Goal: Use online tool/utility: Use online tool/utility

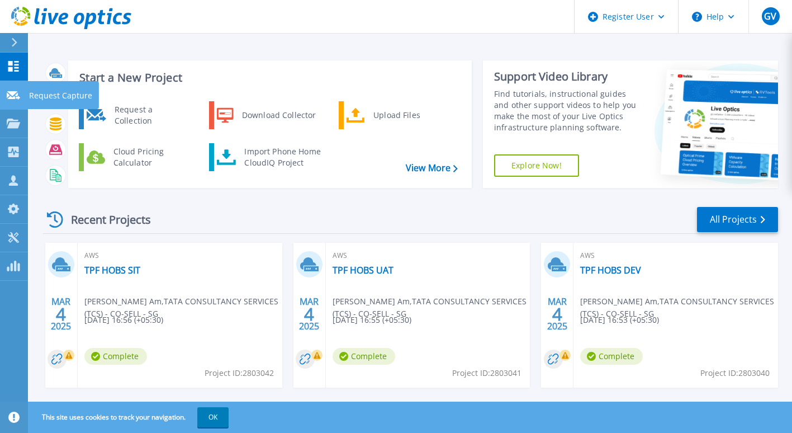
click at [8, 95] on icon at bounding box center [13, 95] width 13 height 8
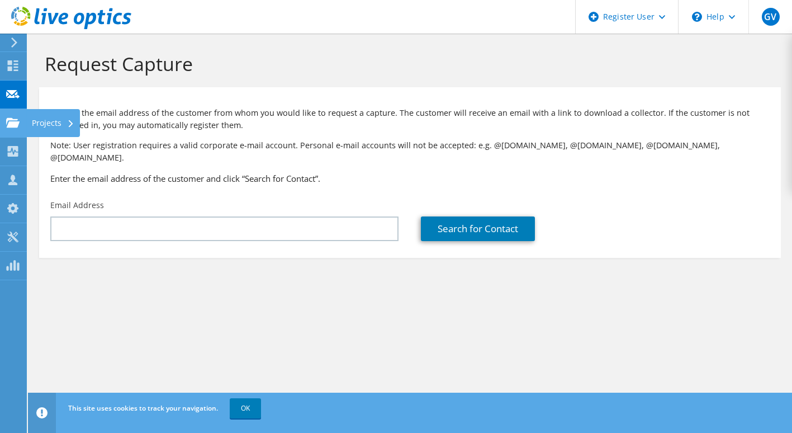
click at [12, 124] on use at bounding box center [12, 122] width 13 height 10
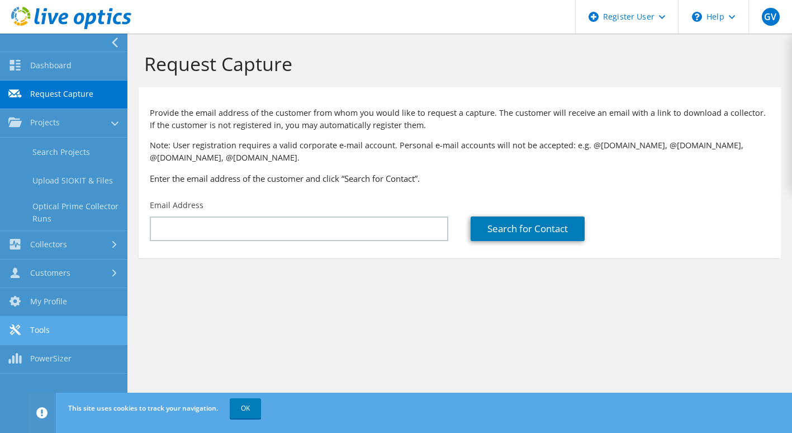
click at [102, 330] on link "Tools" at bounding box center [63, 330] width 127 height 29
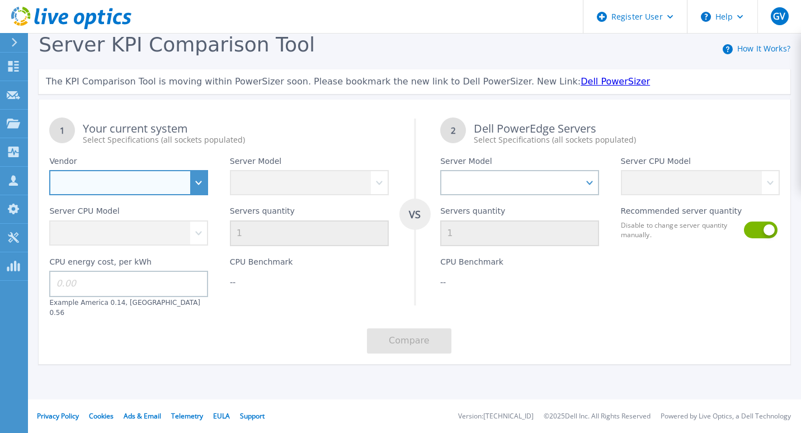
click at [141, 181] on select "Dell HPE Lenovo Supermicro" at bounding box center [128, 182] width 159 height 25
click at [49, 171] on select "Dell HPE Lenovo Supermicro" at bounding box center [128, 182] width 159 height 25
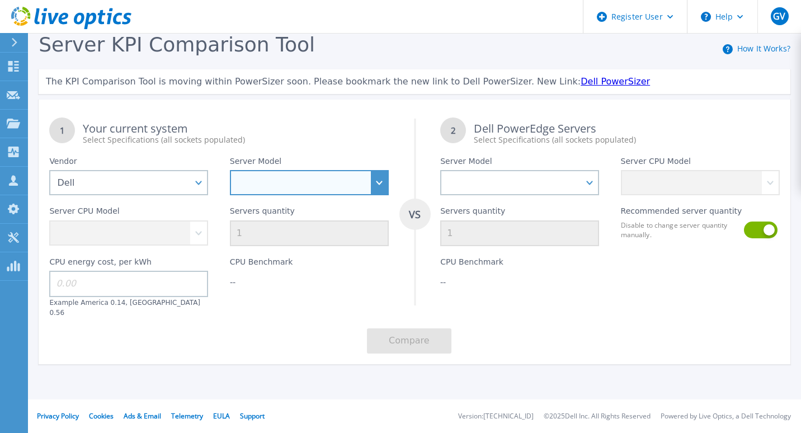
click at [306, 189] on select at bounding box center [309, 182] width 159 height 25
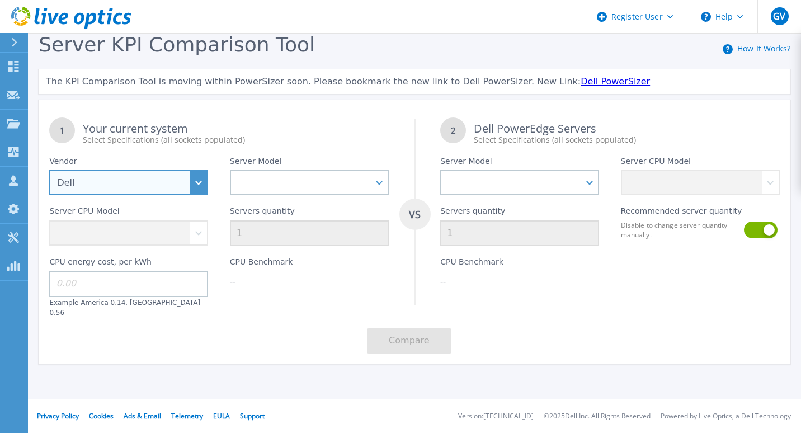
click at [168, 179] on select "Dell HPE Lenovo Supermicro" at bounding box center [128, 182] width 159 height 25
select select "Lenovo"
click at [49, 171] on select "Dell HPE Lenovo Supermicro" at bounding box center [128, 182] width 159 height 25
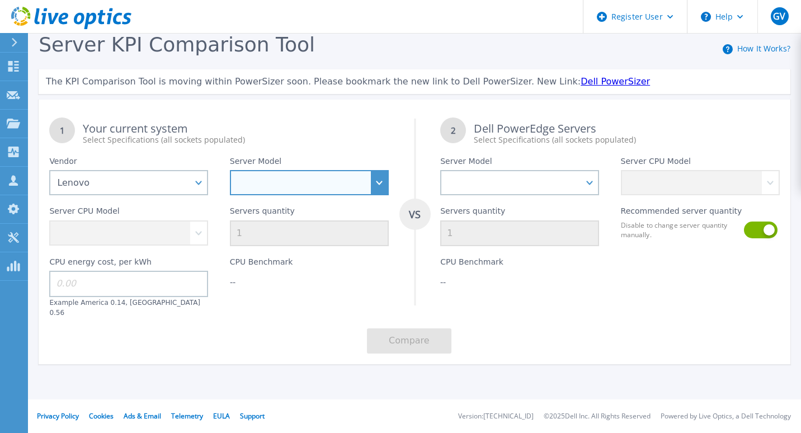
click at [288, 185] on select "SD520 V4 SD530 V3 SD535 V3 SD550 V3 SD650 V3 SD665 V3 SE350 V2 SE360 V2 SE455 V…" at bounding box center [309, 182] width 159 height 25
select select "SR850 V3"
click at [230, 171] on select "SD520 V4 SD530 V3 SD535 V3 SD550 V3 SD650 V3 SD665 V3 SE350 V2 SE360 V2 SE455 V…" at bounding box center [309, 182] width 159 height 25
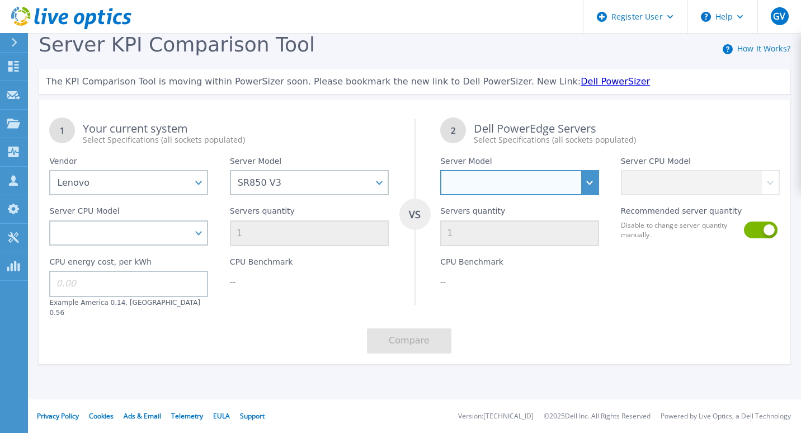
click at [495, 188] on select "PowerEdge C6520 PowerEdge C6525 PowerEdge HS5610 PowerEdge HS5620 PowerEdge R24…" at bounding box center [519, 182] width 159 height 25
select select "PowerEdge C6520"
click at [440, 171] on select "PowerEdge C6520 PowerEdge C6525 PowerEdge HS5610 PowerEdge HS5620 PowerEdge R24…" at bounding box center [519, 182] width 159 height 25
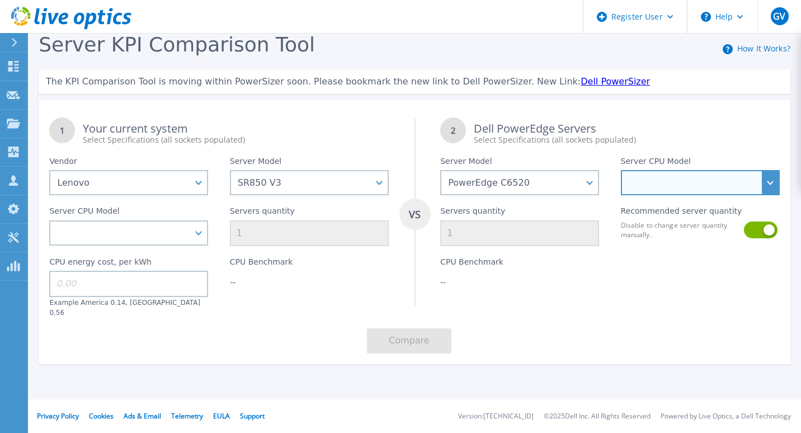
click at [668, 183] on select "Intel Xeon Silver 4316 2.3GHz Intel Xeon Gold 5318S 2.1GHz Intel Xeon Gold 5320…" at bounding box center [700, 182] width 159 height 25
select select "310514"
click at [621, 171] on select "Intel Xeon Silver 4316 2.3GHz Intel Xeon Gold 5318S 2.1GHz Intel Xeon Gold 5320…" at bounding box center [700, 182] width 159 height 25
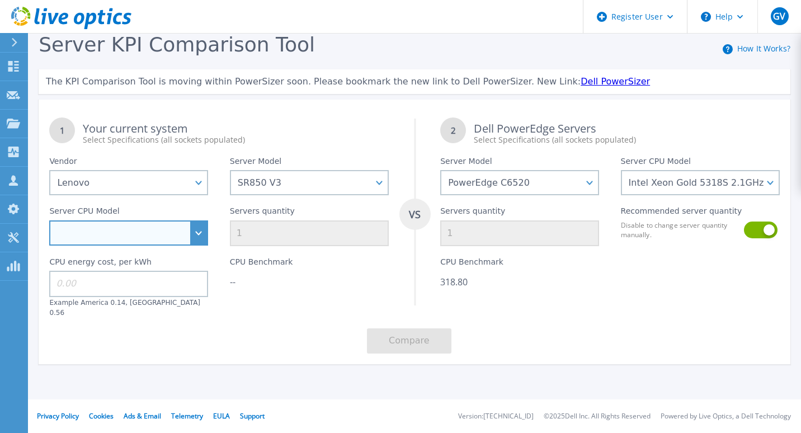
click at [176, 231] on select "Intel Xeon 8460H 2.2GHz Intel Xeon 8468H 2.1GHz Intel Xeon 6416H 2.2GHz Intel X…" at bounding box center [128, 232] width 159 height 25
select select "314648"
click at [49, 221] on select "Intel Xeon 8460H 2.2GHz Intel Xeon 8468H 2.1GHz Intel Xeon 6416H 2.2GHz Intel X…" at bounding box center [128, 232] width 159 height 25
type input "3"
